Goal: Check status: Check status

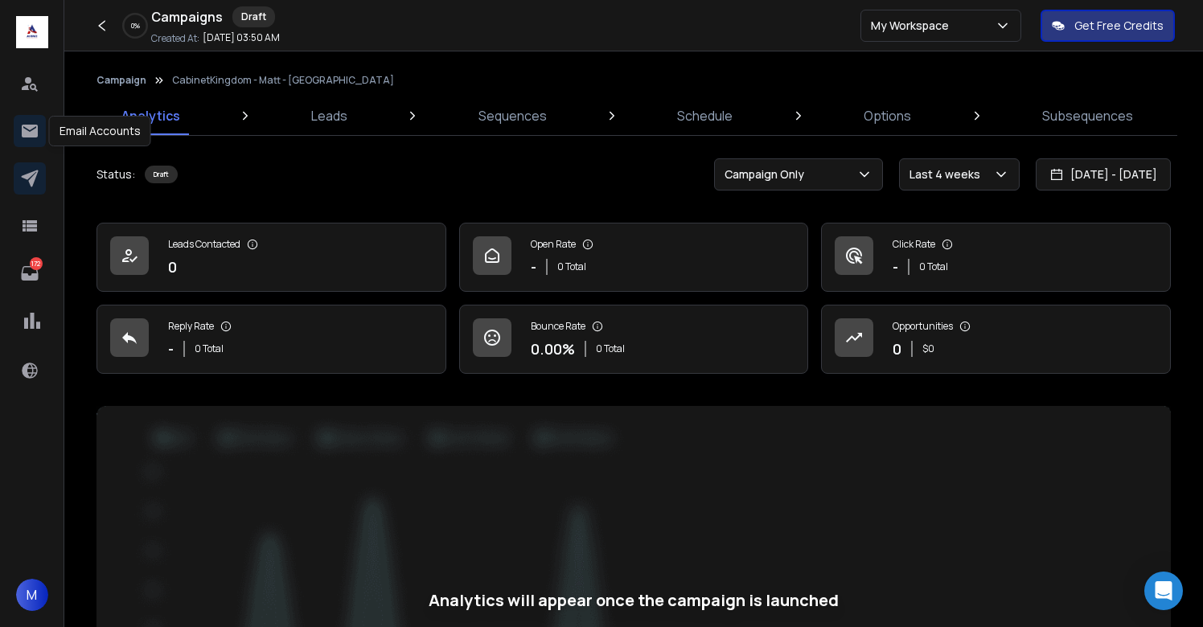
click at [32, 132] on icon at bounding box center [30, 131] width 16 height 13
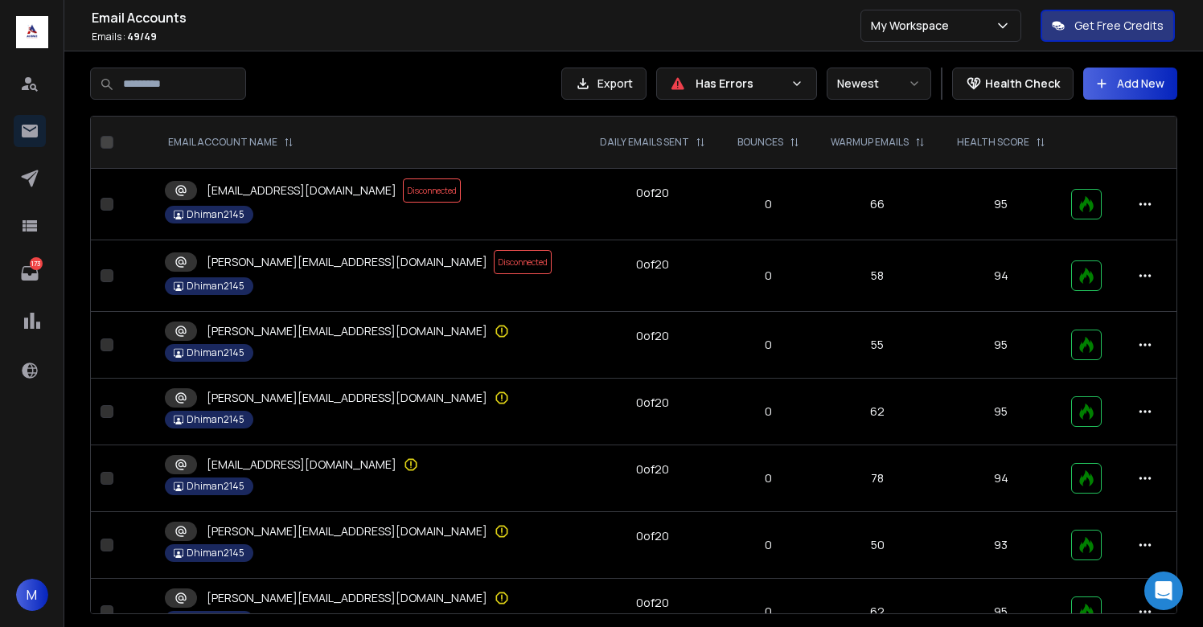
click at [710, 80] on p "Has Errors" at bounding box center [740, 84] width 88 height 16
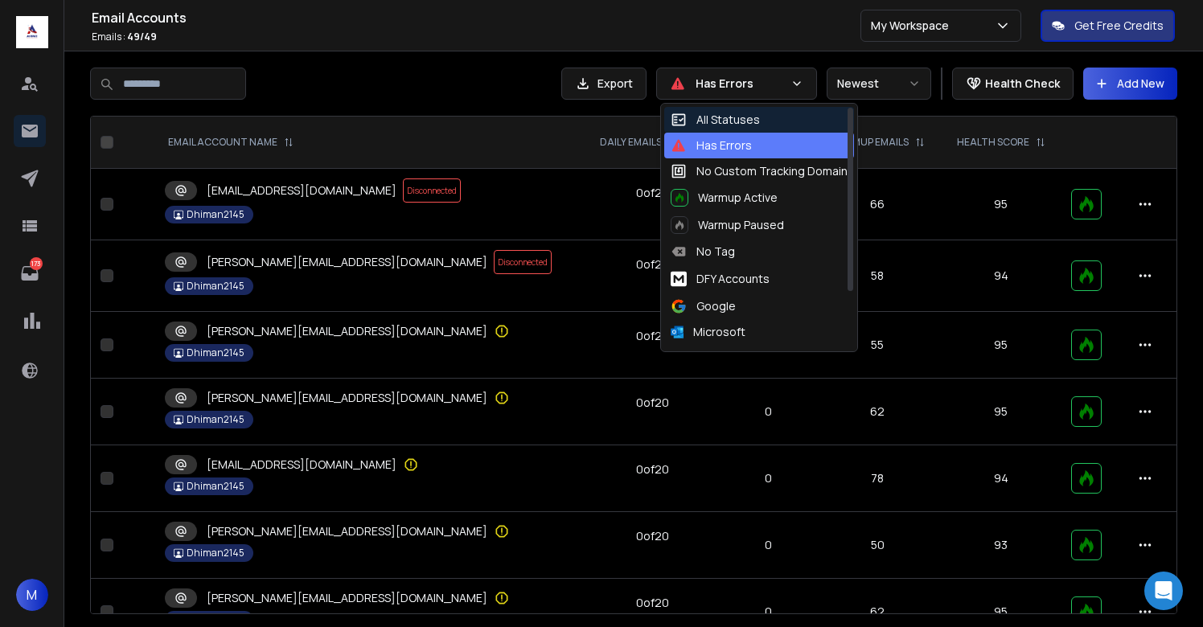
click at [728, 123] on div "All Statuses" at bounding box center [715, 120] width 89 height 16
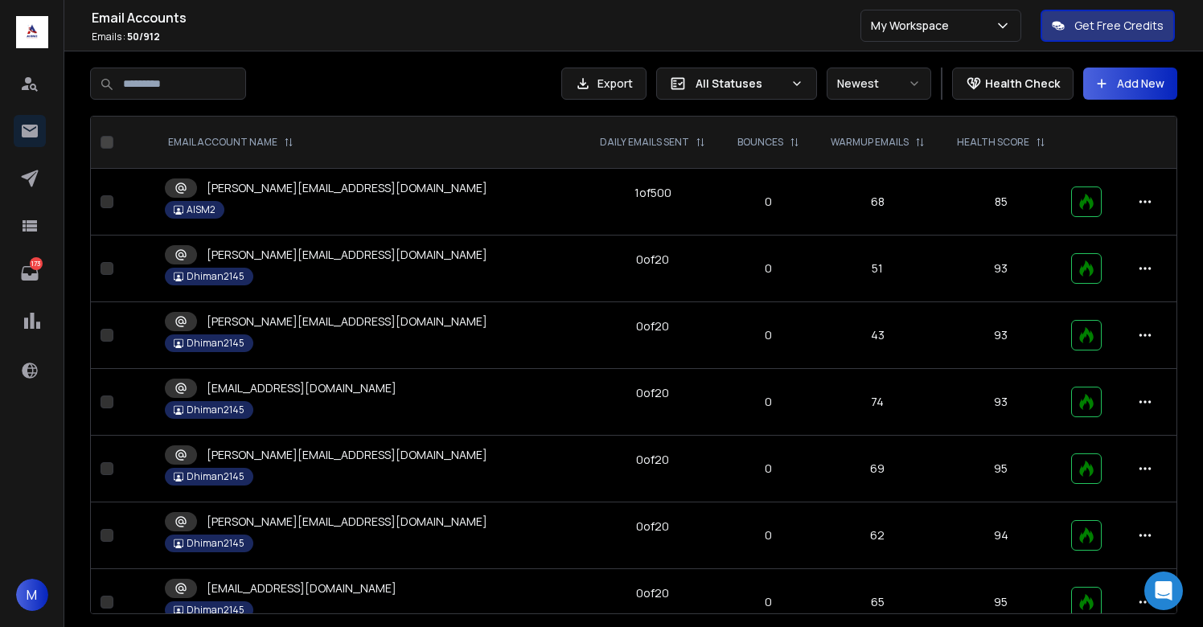
click at [260, 190] on p "kate@aism2.ltd" at bounding box center [347, 188] width 281 height 16
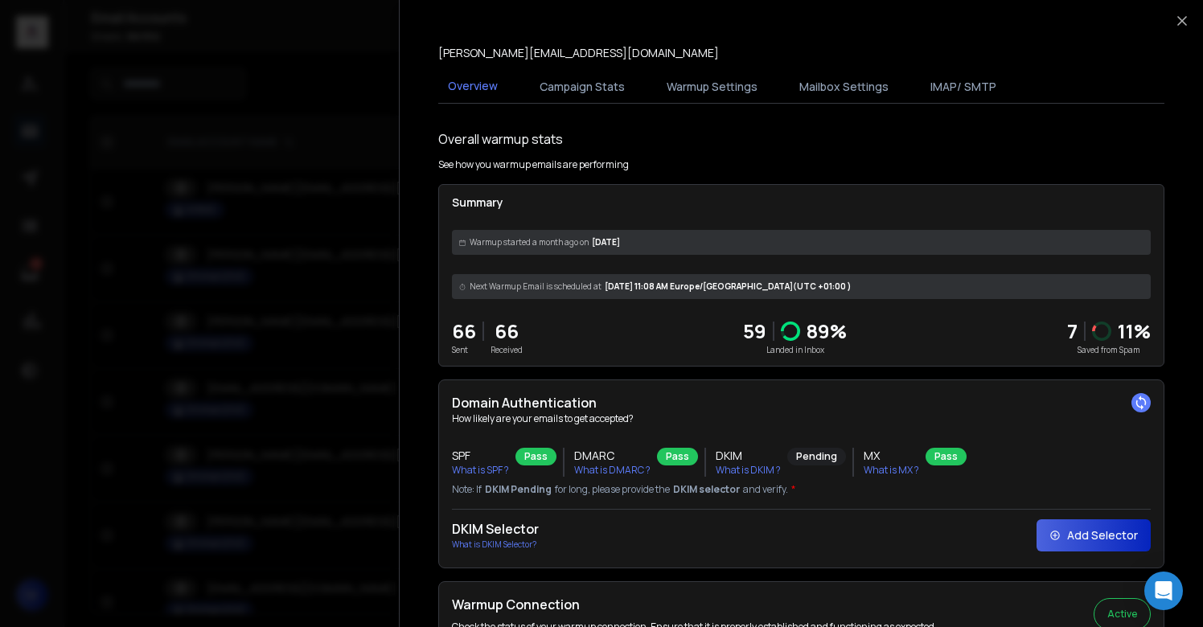
click at [608, 84] on button "Campaign Stats" at bounding box center [582, 86] width 105 height 35
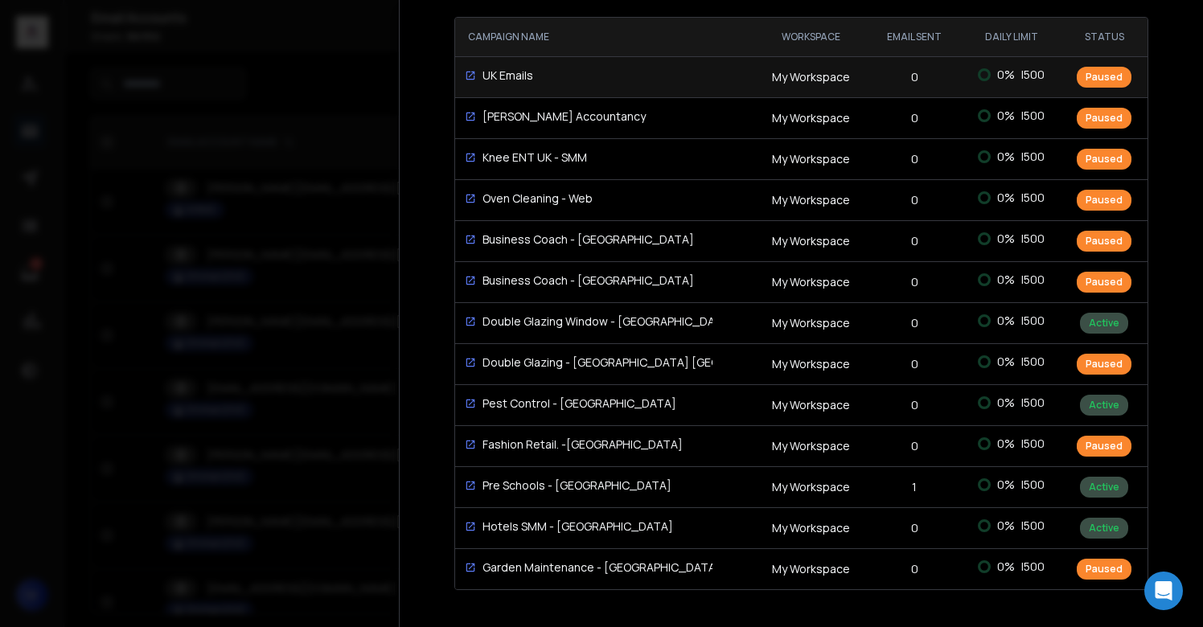
scroll to position [187, 0]
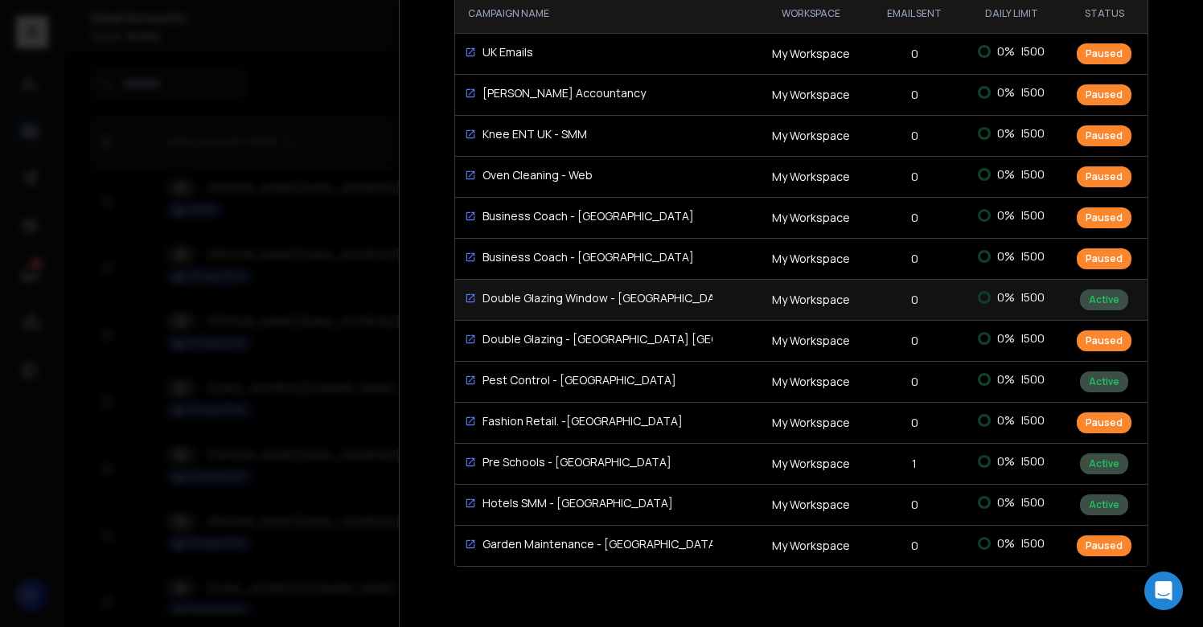
click at [472, 299] on icon at bounding box center [470, 298] width 11 height 11
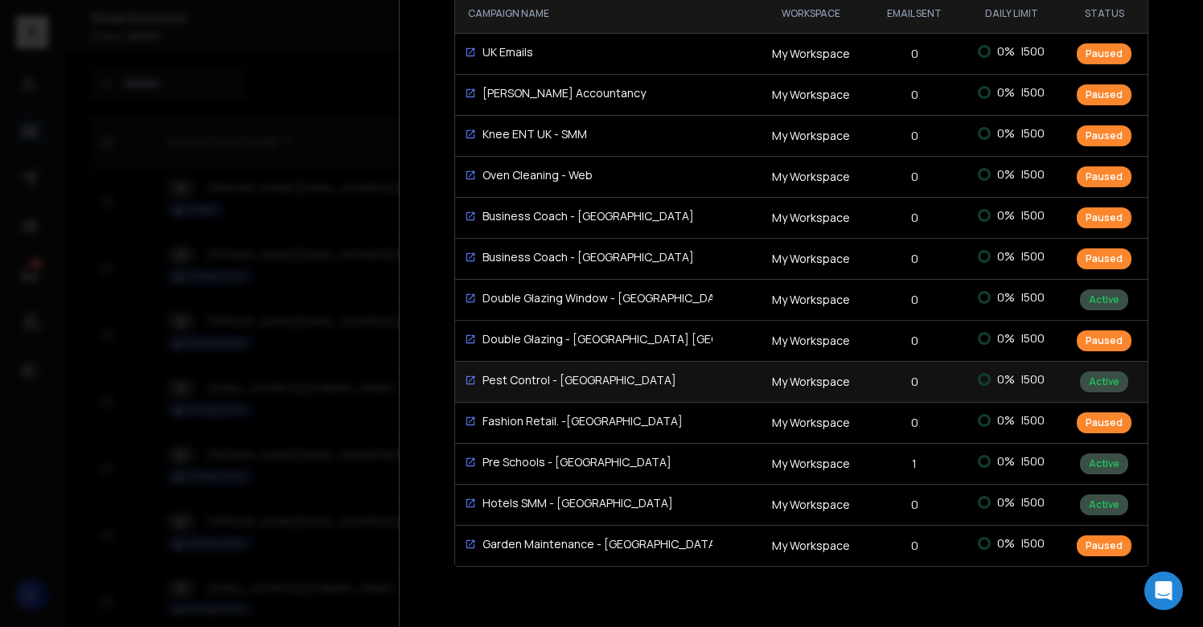
click at [472, 375] on icon at bounding box center [470, 380] width 11 height 11
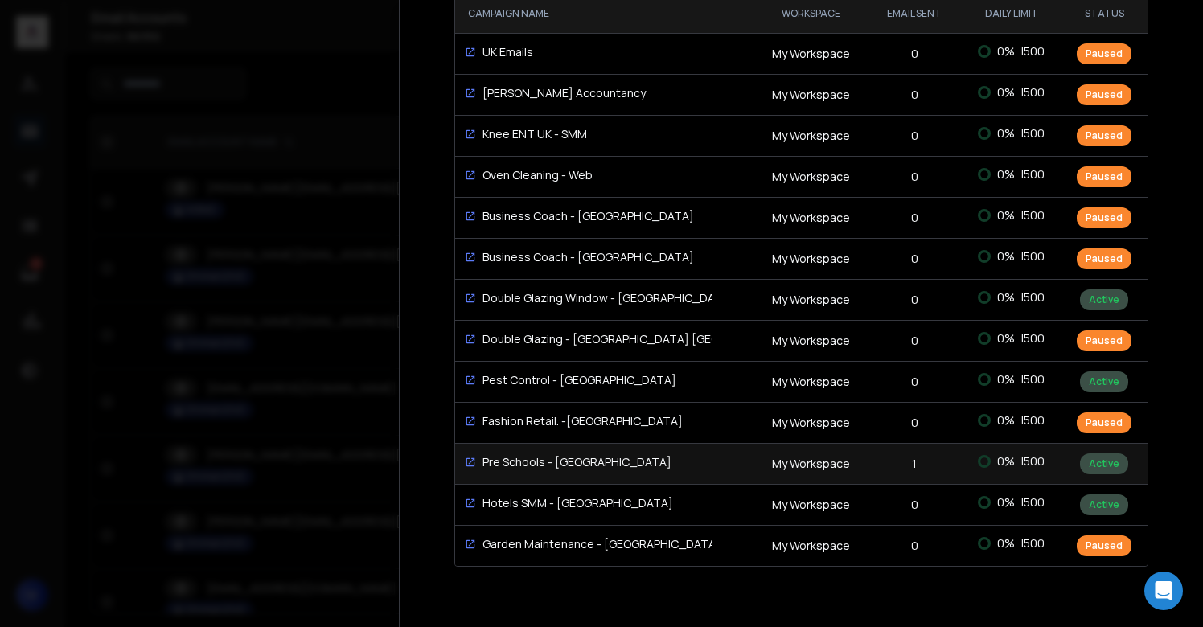
click at [472, 462] on icon at bounding box center [470, 462] width 11 height 11
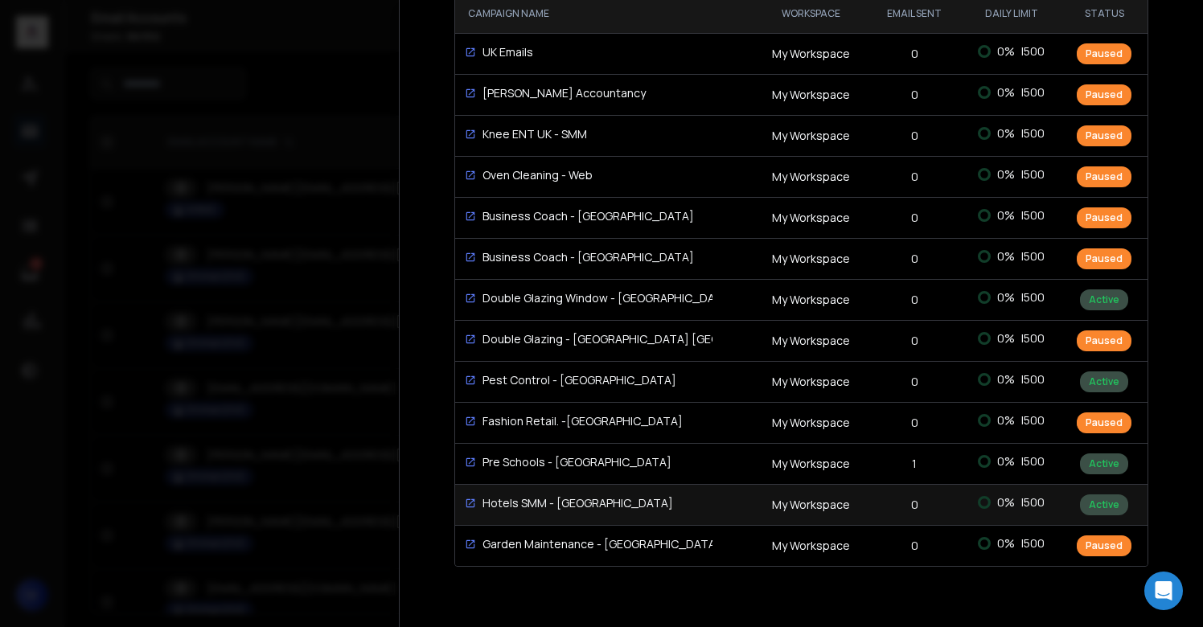
click at [470, 499] on icon at bounding box center [471, 503] width 9 height 9
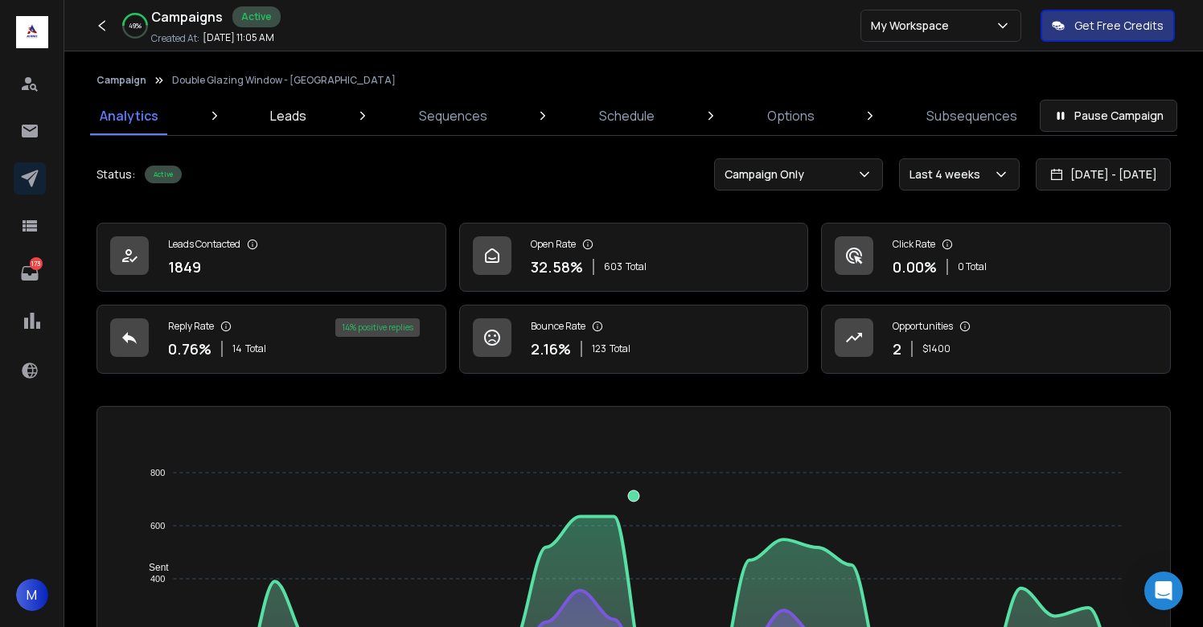
click at [295, 113] on p "Leads" at bounding box center [288, 115] width 36 height 19
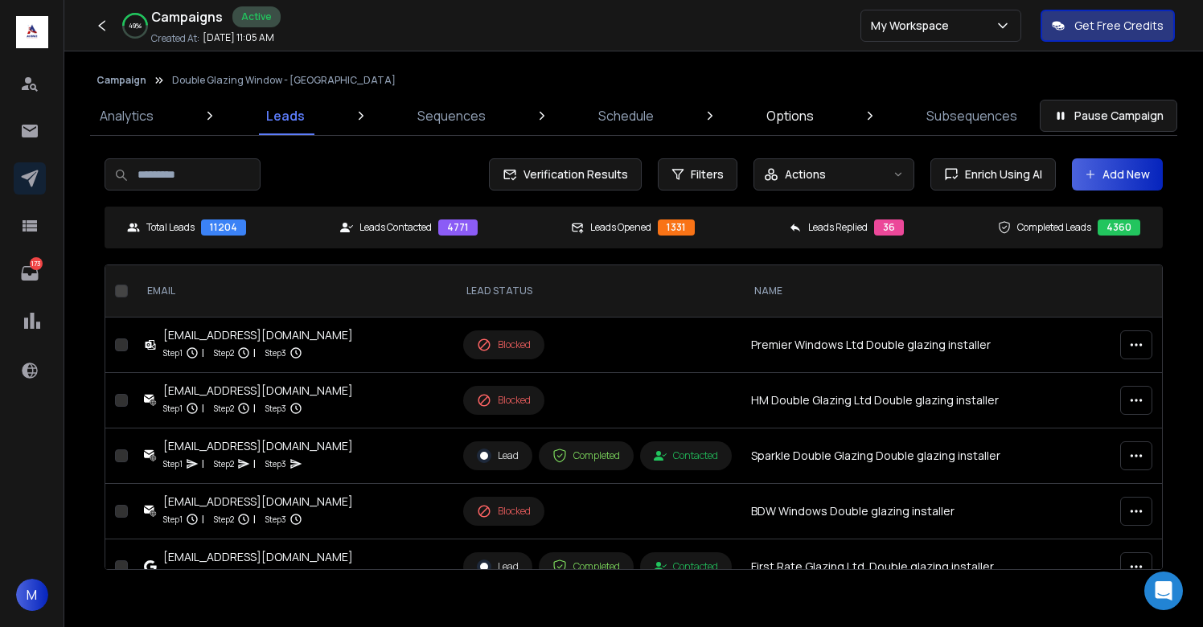
click at [779, 119] on p "Options" at bounding box center [790, 115] width 47 height 19
